Goal: Navigation & Orientation: Find specific page/section

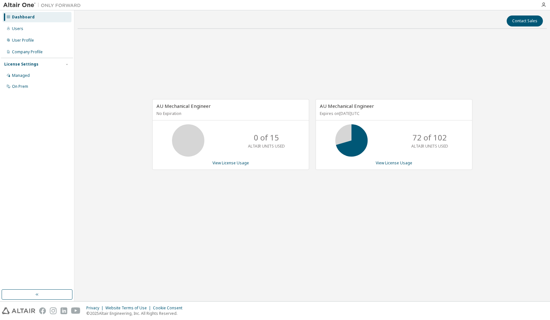
click at [25, 16] on div "Dashboard" at bounding box center [23, 17] width 23 height 5
